Goal: Transaction & Acquisition: Book appointment/travel/reservation

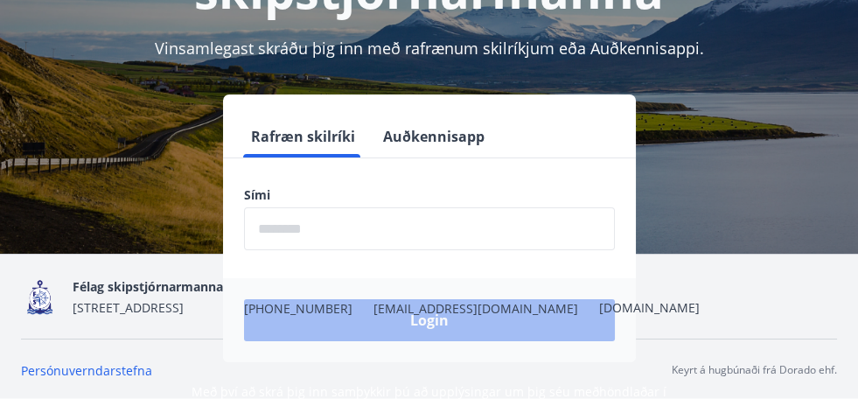
scroll to position [234, 0]
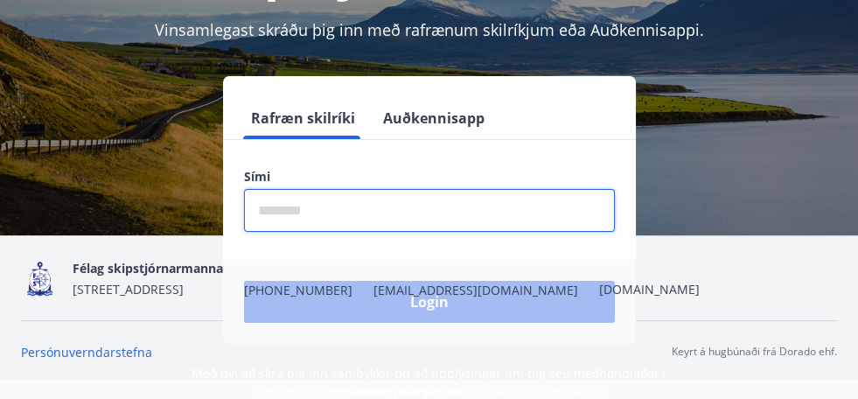
click at [314, 206] on input "phone" at bounding box center [429, 210] width 371 height 43
click at [284, 209] on input "phone" at bounding box center [429, 210] width 371 height 43
drag, startPoint x: 328, startPoint y: 209, endPoint x: 250, endPoint y: 206, distance: 77.9
click at [250, 206] on input "phone" at bounding box center [429, 210] width 371 height 43
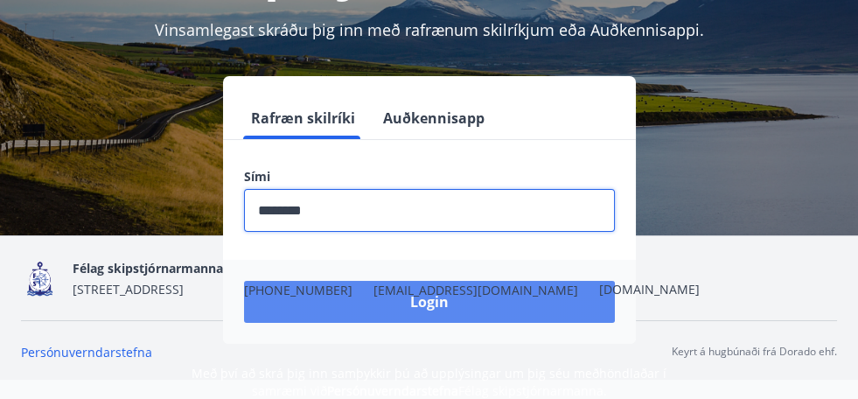
type input "********"
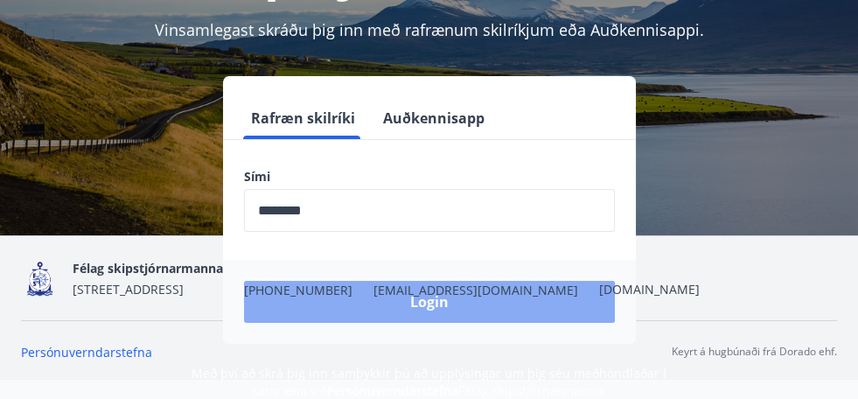
click at [430, 302] on button "Login" at bounding box center [429, 302] width 371 height 42
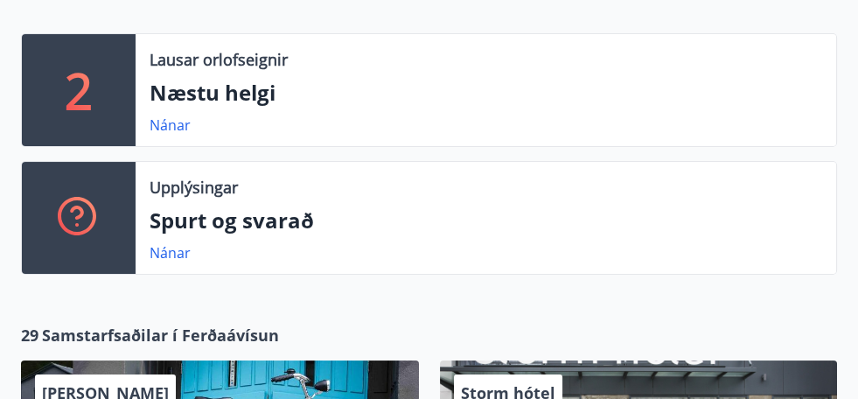
scroll to position [350, 0]
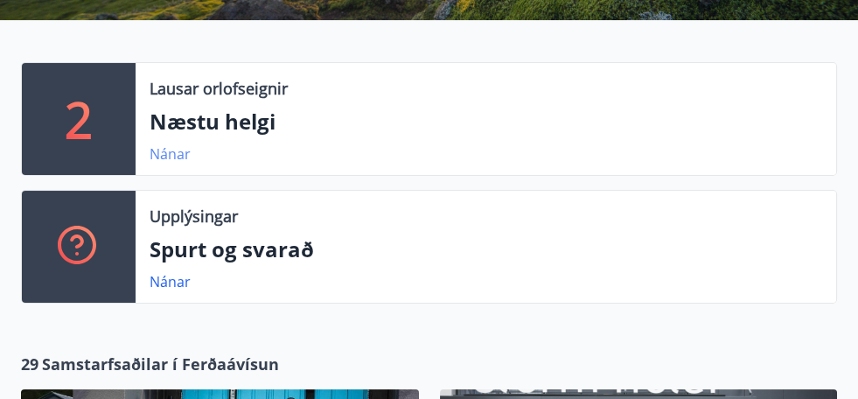
click at [169, 150] on link "Nánar" at bounding box center [170, 153] width 41 height 19
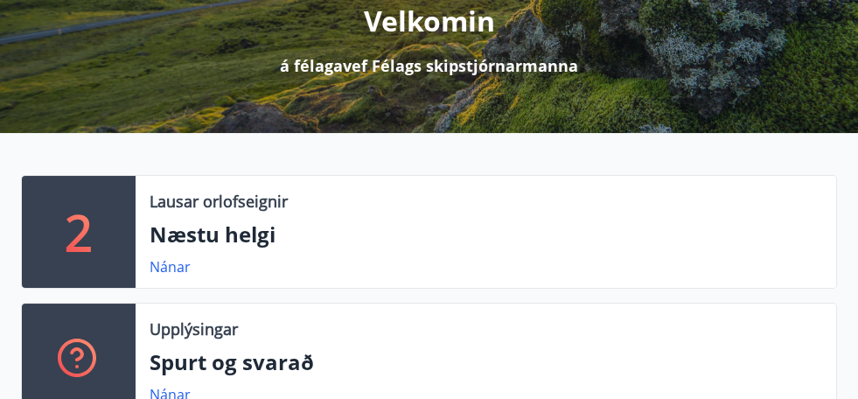
scroll to position [262, 0]
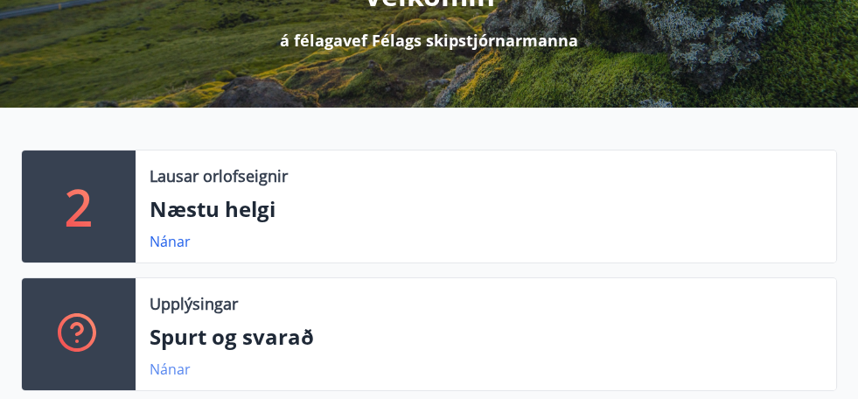
click at [172, 367] on link "Nánar" at bounding box center [170, 369] width 41 height 19
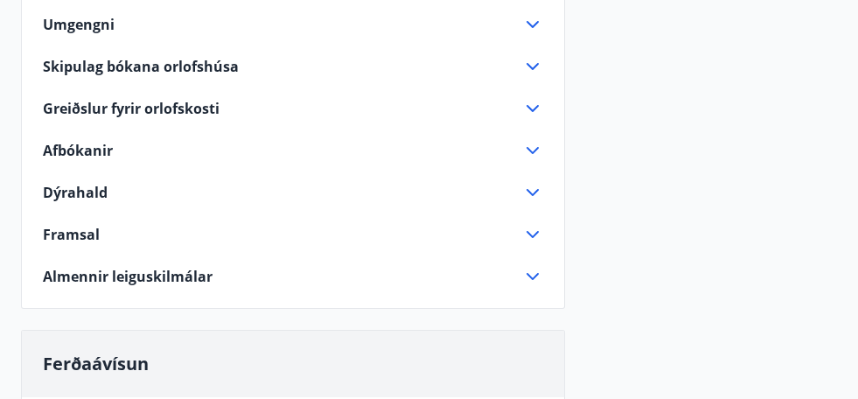
scroll to position [234, 0]
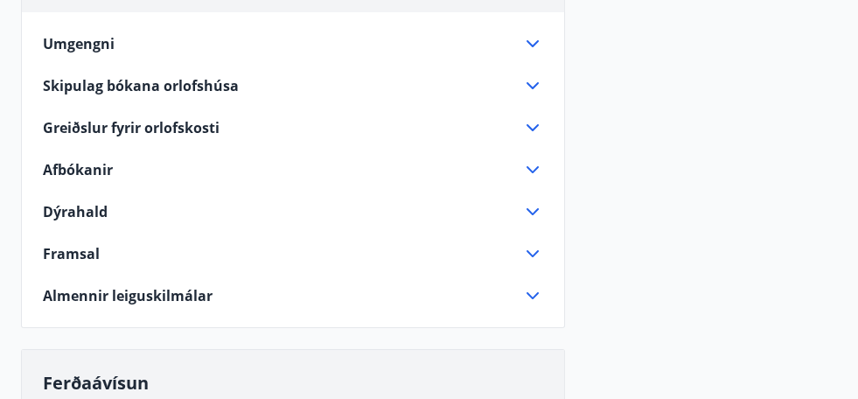
click at [532, 209] on icon at bounding box center [532, 211] width 21 height 21
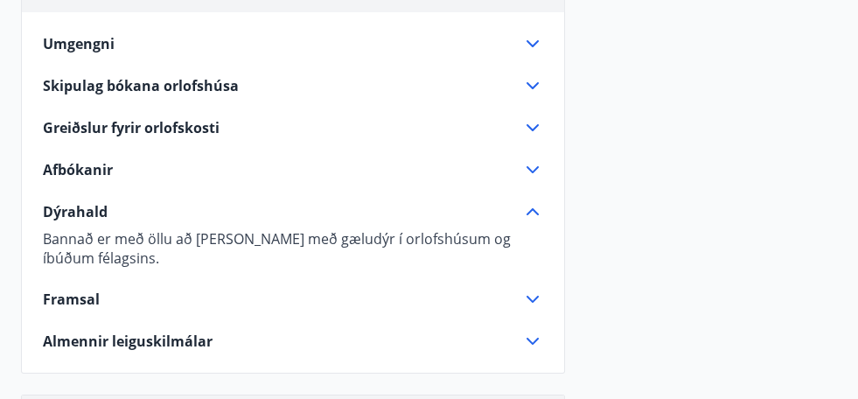
click at [530, 121] on icon at bounding box center [532, 127] width 21 height 21
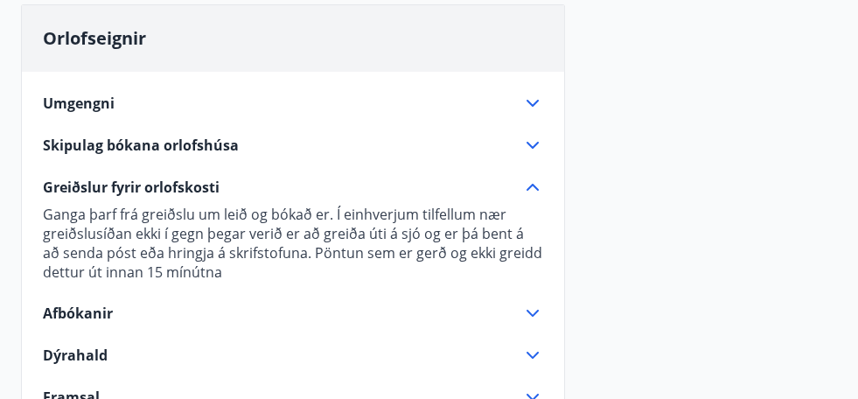
scroll to position [262, 0]
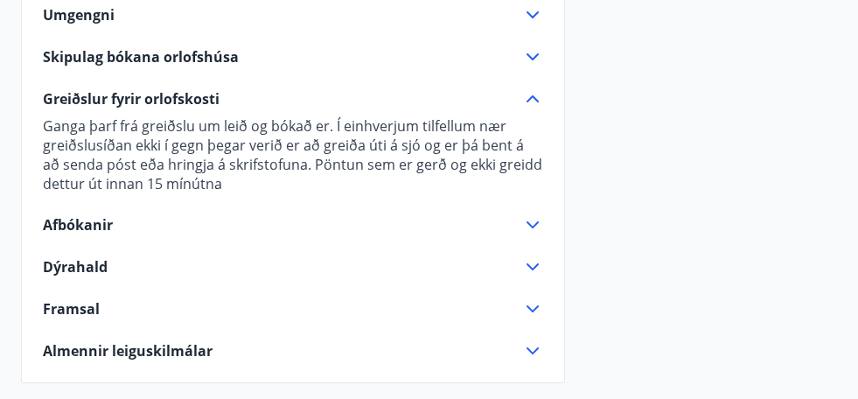
click at [534, 220] on icon at bounding box center [532, 224] width 21 height 21
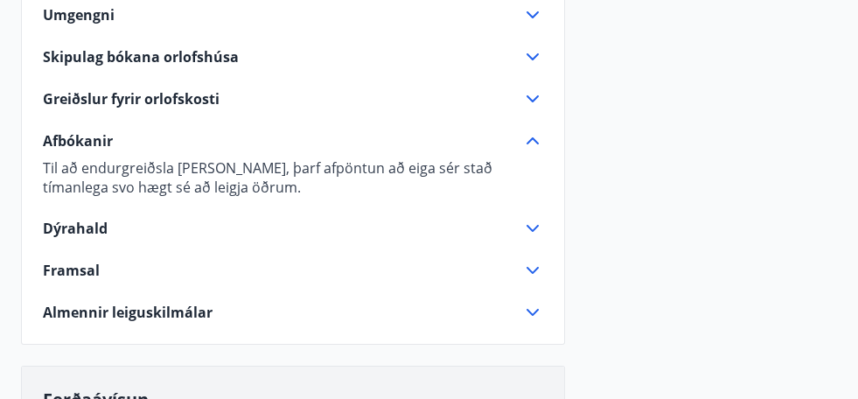
click at [535, 265] on icon at bounding box center [532, 270] width 21 height 21
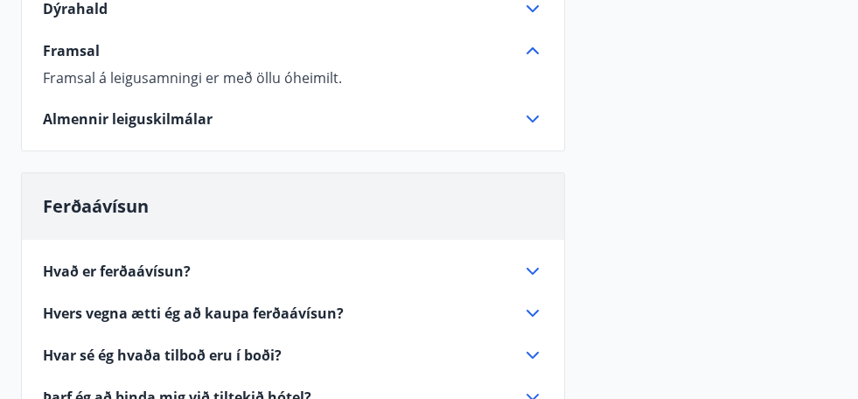
scroll to position [524, 0]
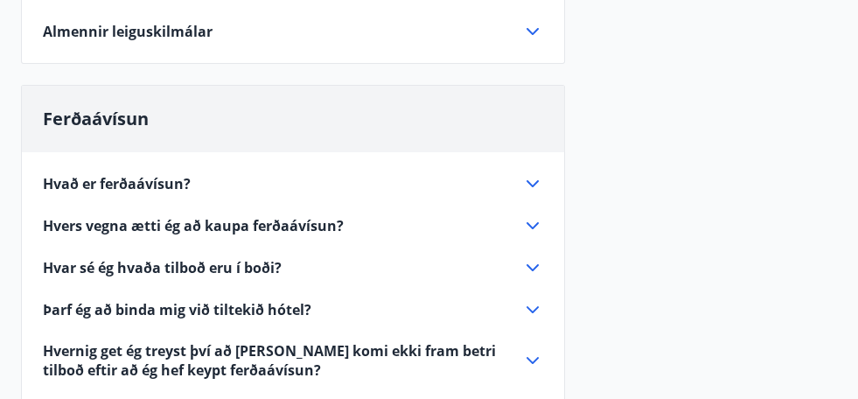
click at [168, 178] on span "Hvað er ferðaávísun?" at bounding box center [117, 183] width 148 height 19
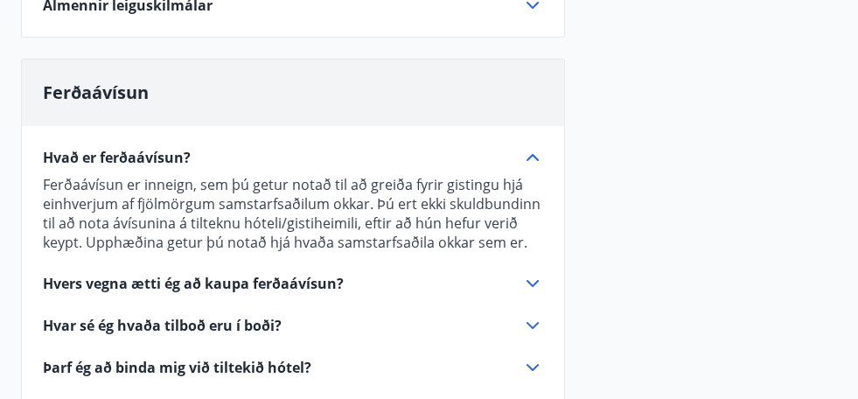
click at [532, 280] on icon at bounding box center [532, 283] width 21 height 21
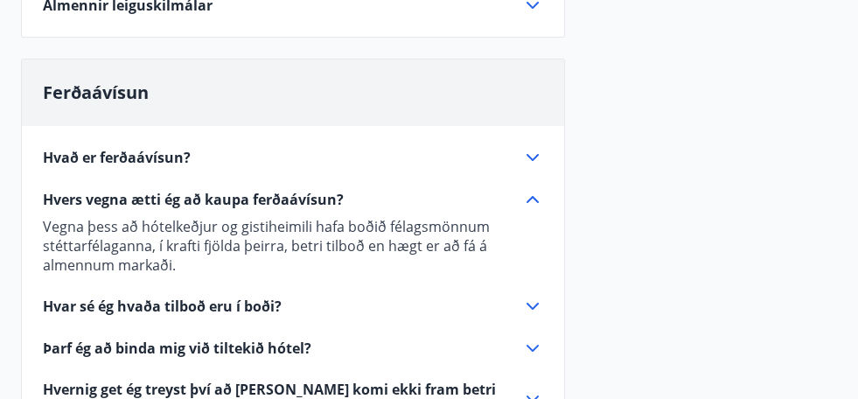
scroll to position [612, 0]
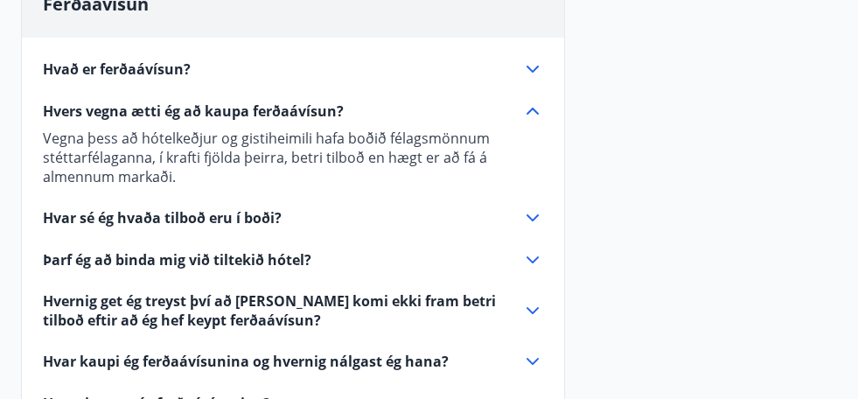
click at [527, 210] on icon at bounding box center [532, 217] width 21 height 21
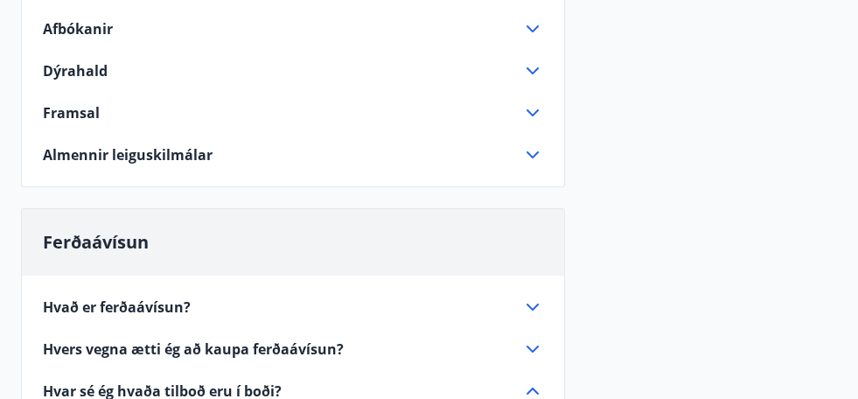
scroll to position [350, 0]
